Goal: Transaction & Acquisition: Purchase product/service

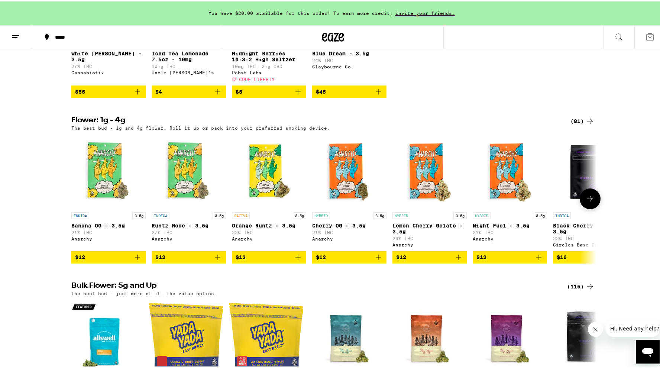
scroll to position [698, 0]
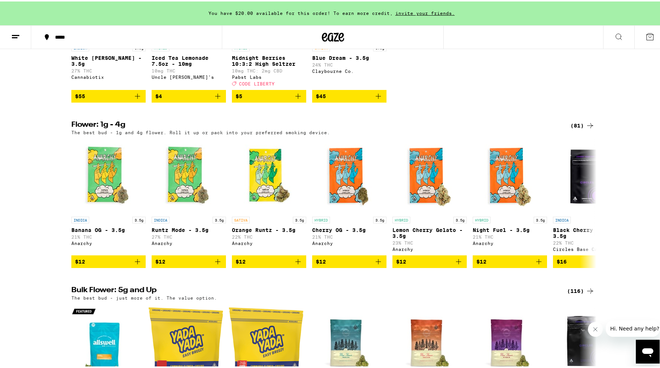
click at [575, 128] on div "(81)" at bounding box center [582, 124] width 24 height 9
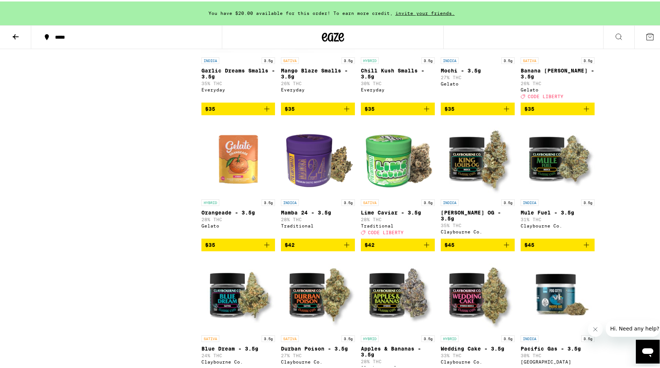
scroll to position [958, 0]
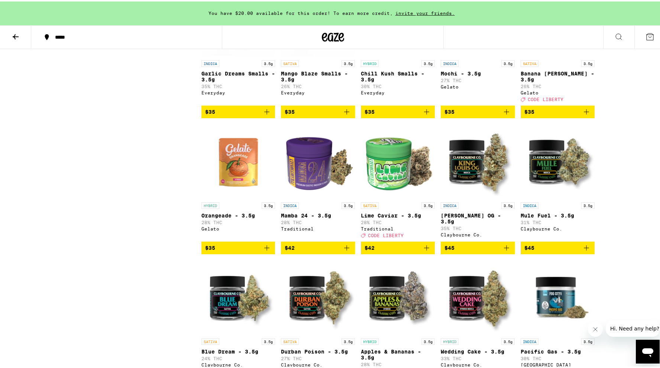
click at [404, 191] on img "Open page for Lime Caviar - 3.5g from Traditional" at bounding box center [398, 160] width 74 height 74
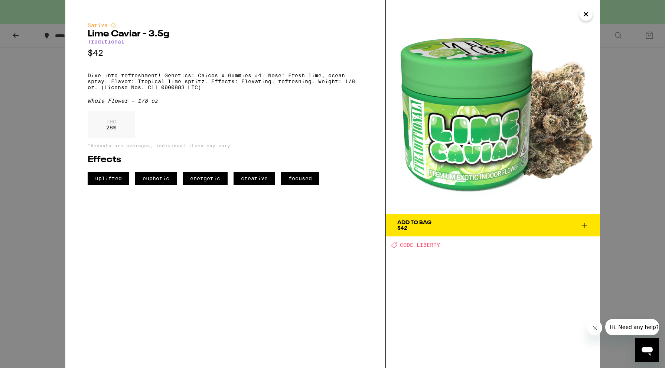
click at [588, 14] on icon "Close" at bounding box center [586, 14] width 9 height 11
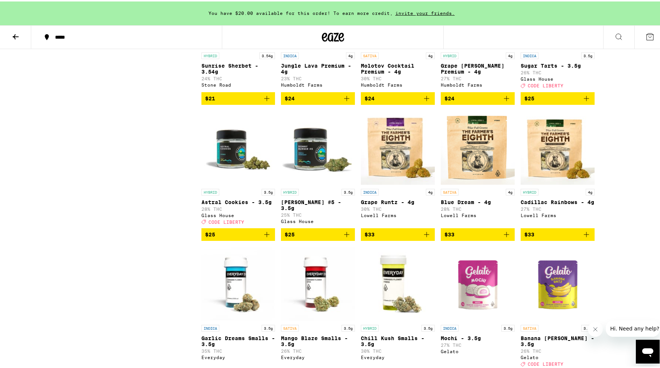
scroll to position [575, 0]
